Goal: Information Seeking & Learning: Learn about a topic

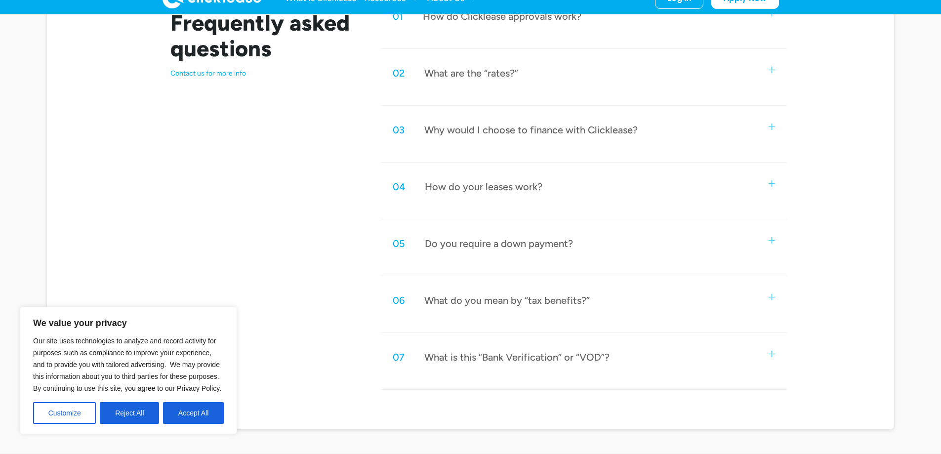
scroll to position [395, 0]
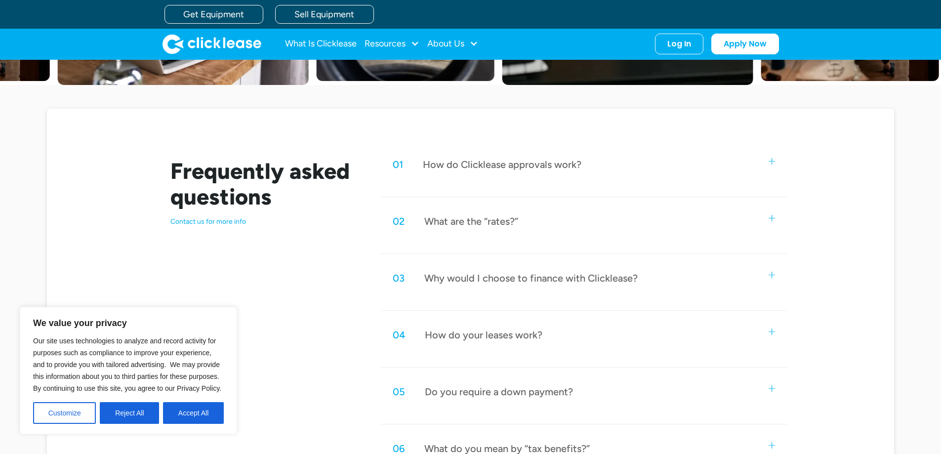
drag, startPoint x: 188, startPoint y: 411, endPoint x: 263, endPoint y: 385, distance: 79.5
click at [189, 411] on button "Accept All" at bounding box center [193, 413] width 61 height 22
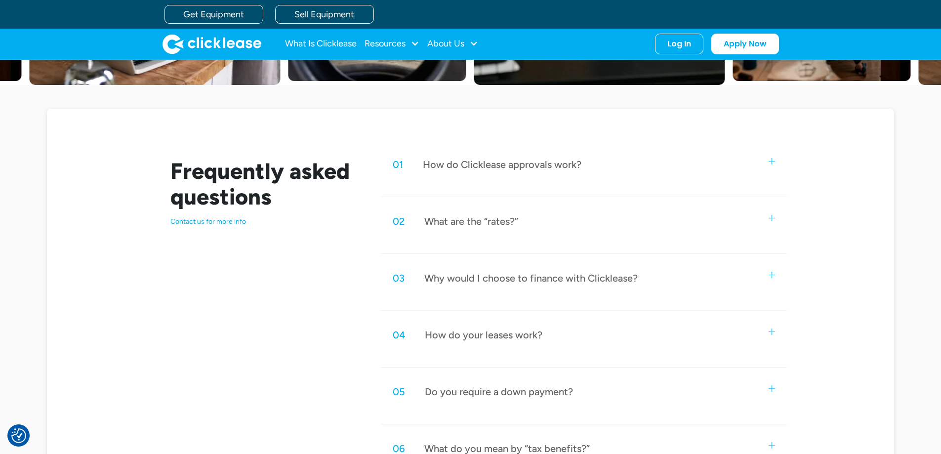
click at [518, 220] on div "What are the “rates?”" at bounding box center [471, 221] width 94 height 13
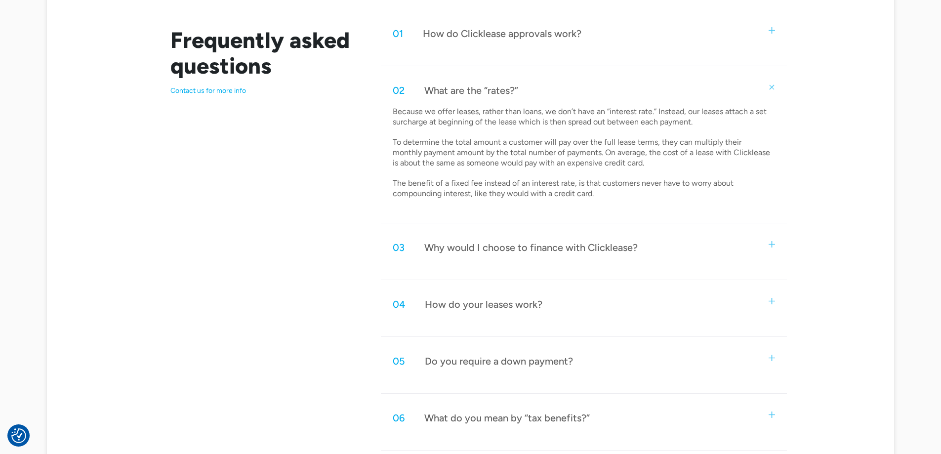
scroll to position [543, 0]
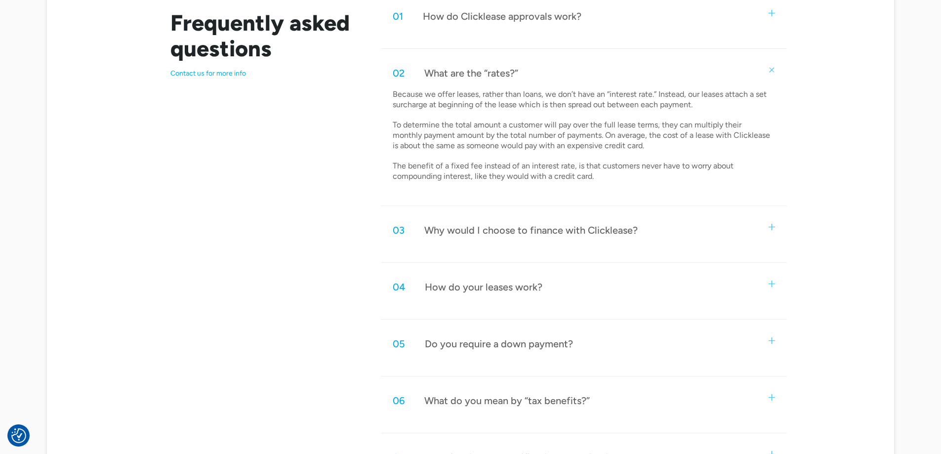
click at [556, 285] on div "04 How do your leases work?" at bounding box center [584, 287] width 406 height 33
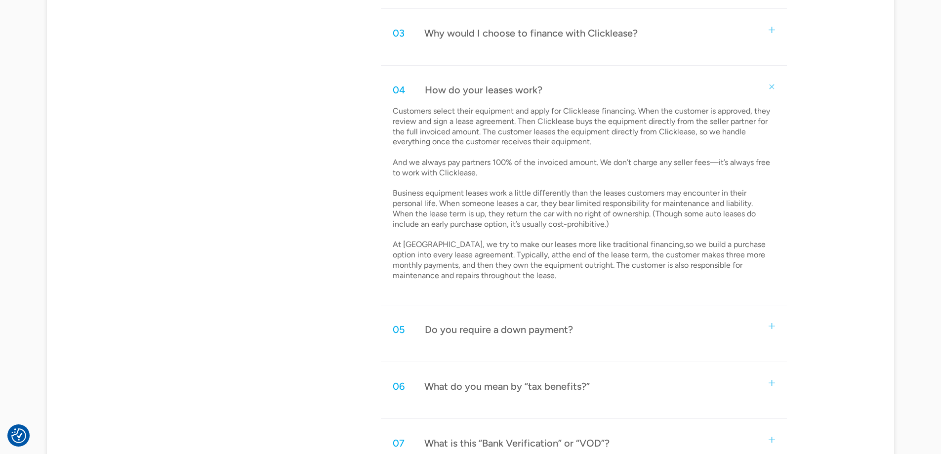
scroll to position [741, 0]
click at [507, 316] on div "05 Do you require a down payment?" at bounding box center [584, 329] width 406 height 33
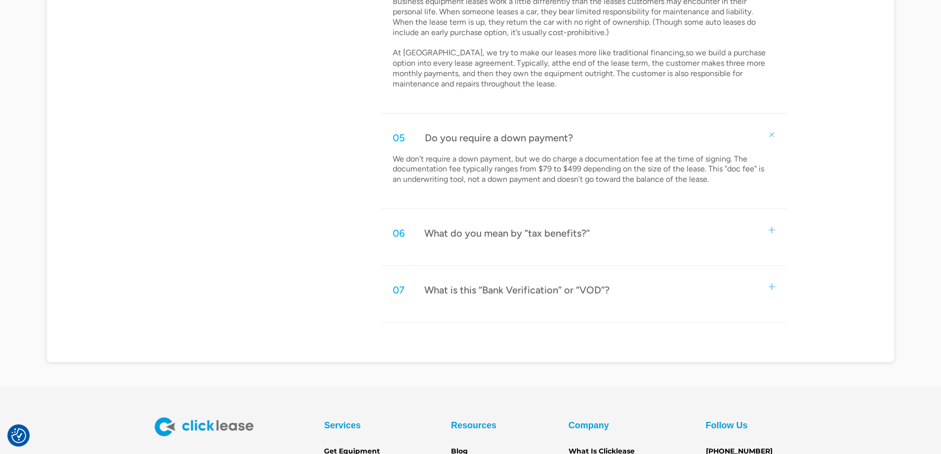
scroll to position [939, 0]
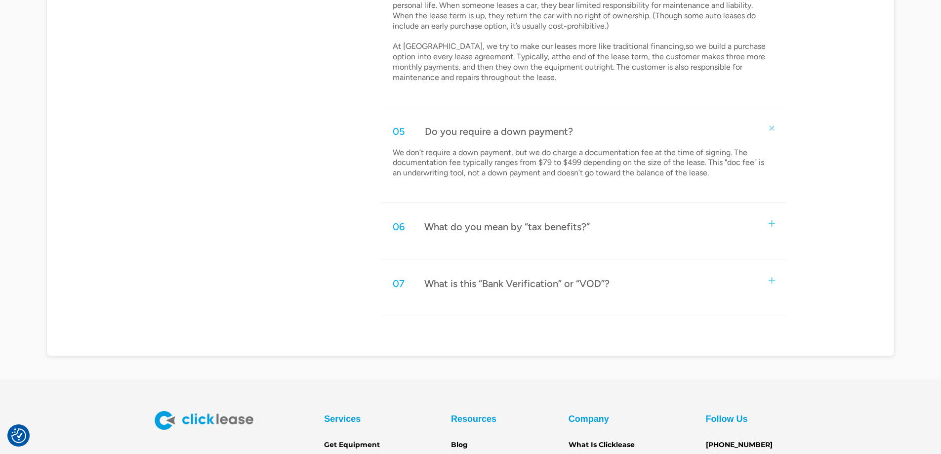
click at [572, 229] on div "What do you mean by “tax benefits?”" at bounding box center [507, 226] width 166 height 13
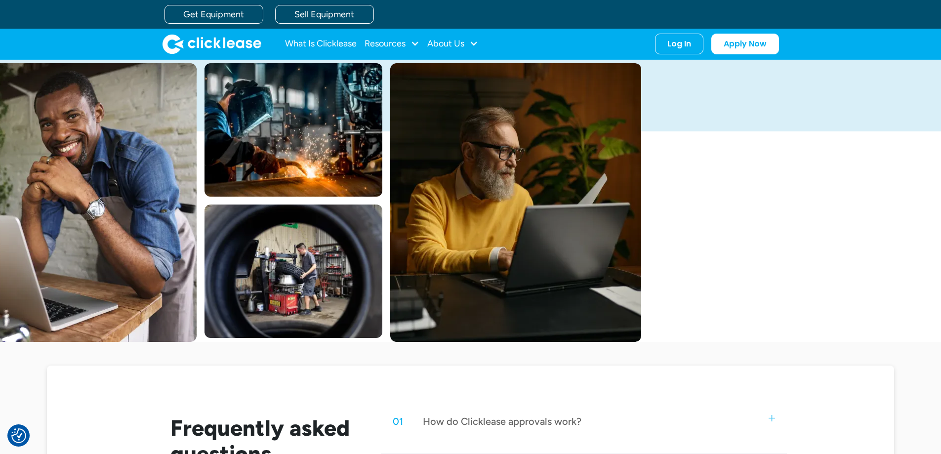
scroll to position [0, 0]
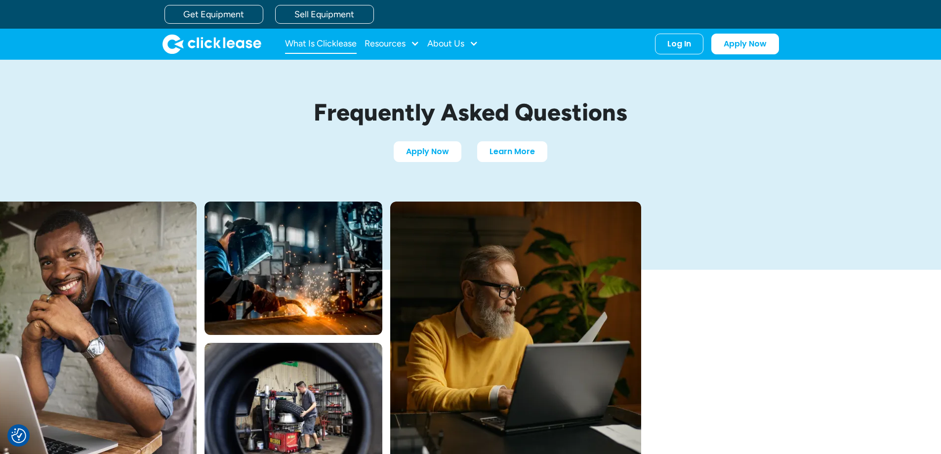
click at [331, 42] on link "What Is Clicklease" at bounding box center [321, 44] width 72 height 20
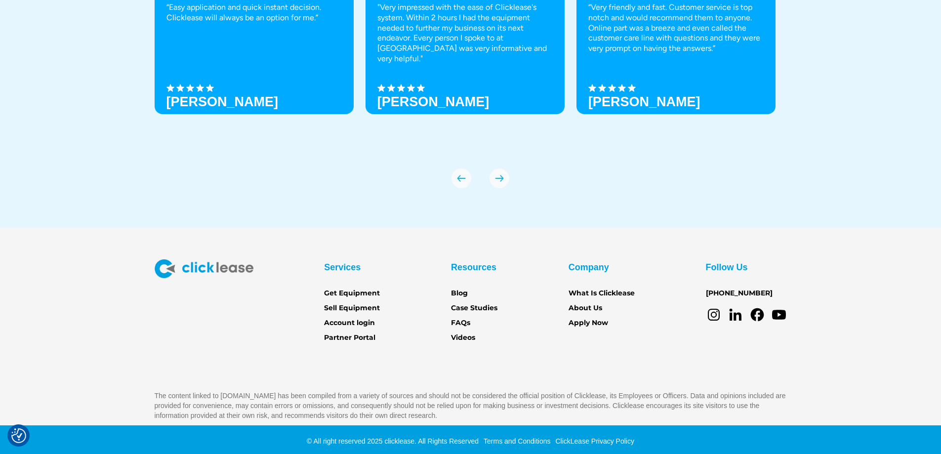
scroll to position [3483, 0]
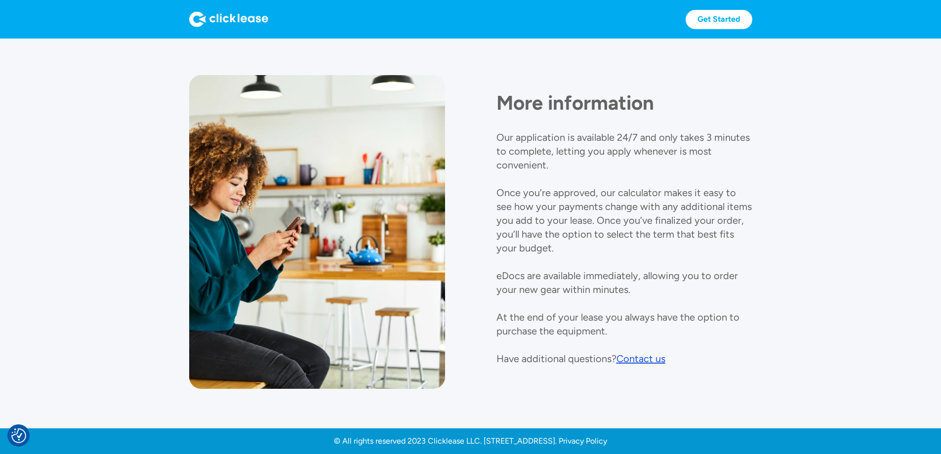
scroll to position [1098, 0]
